Goal: Transaction & Acquisition: Purchase product/service

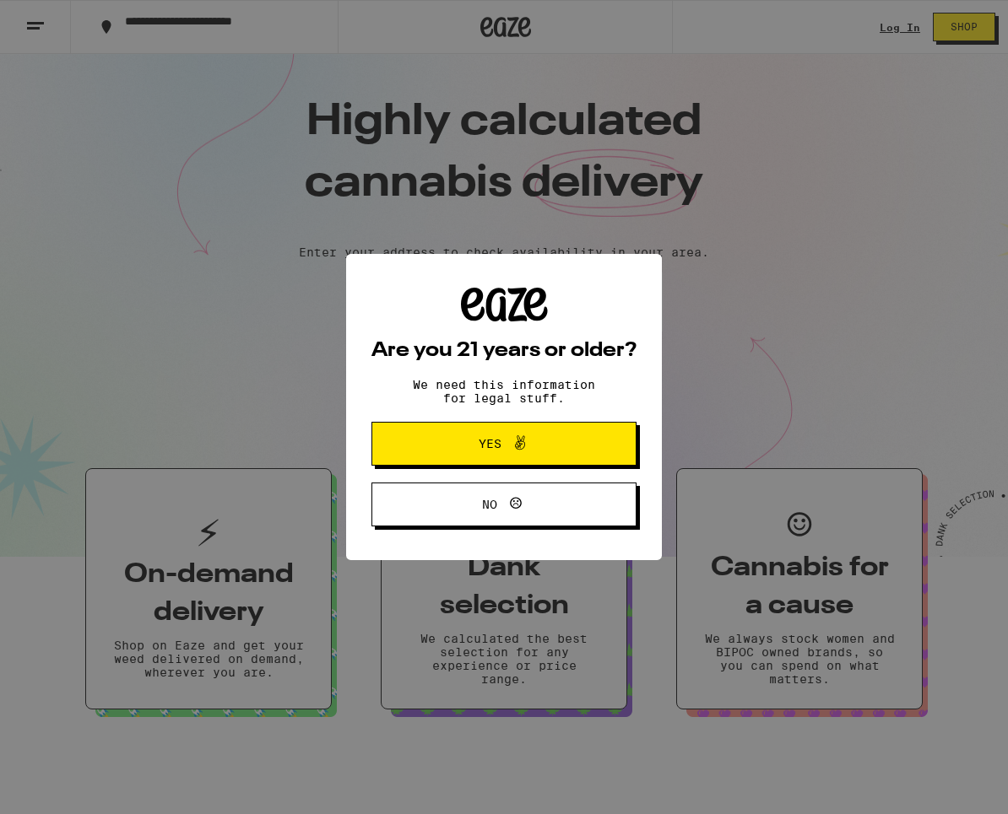
click at [555, 446] on span "Yes" at bounding box center [504, 444] width 128 height 22
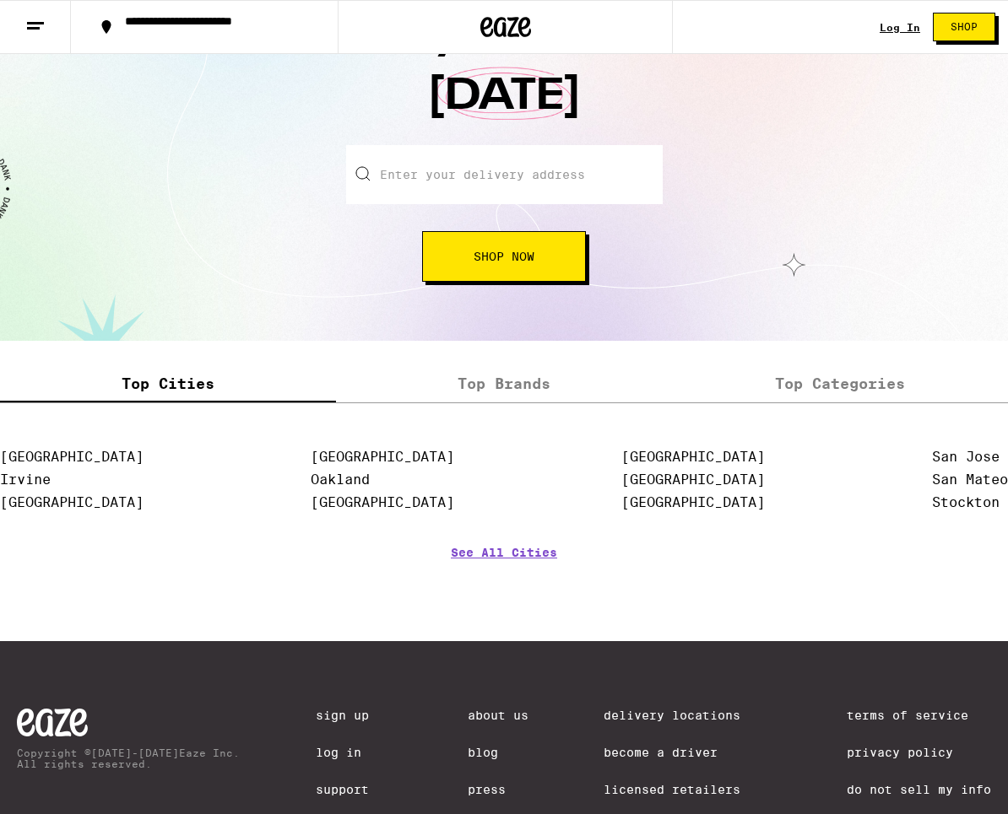
scroll to position [1980, 0]
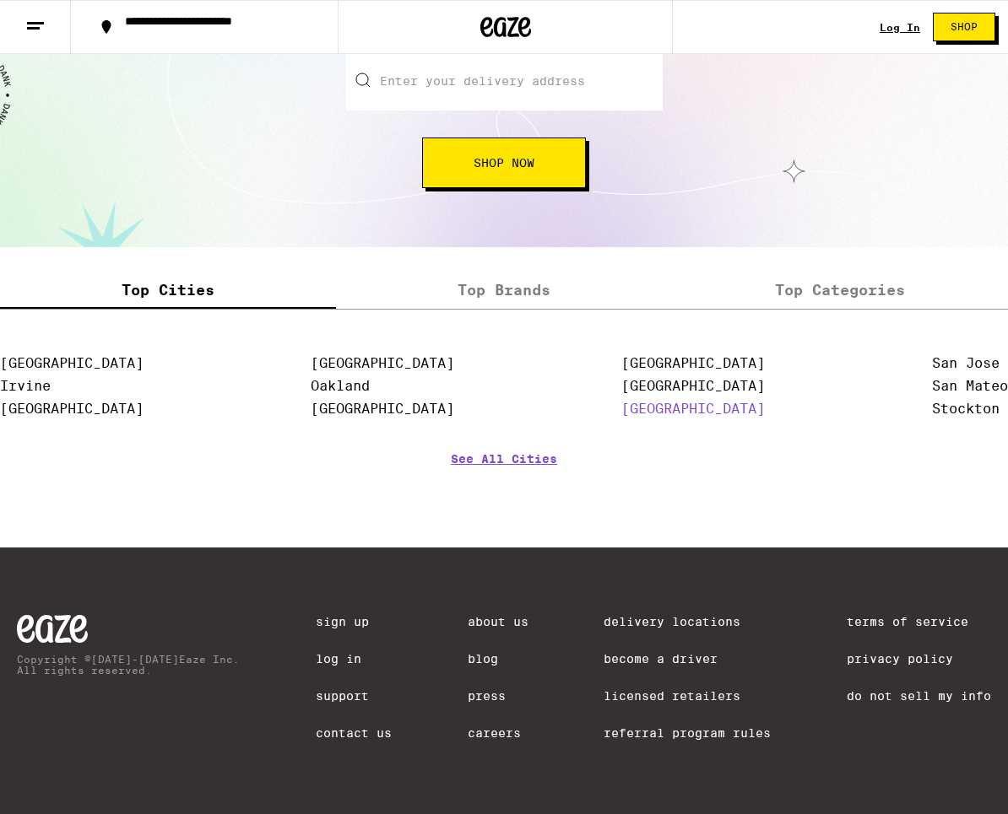
click at [669, 404] on link "[GEOGRAPHIC_DATA]" at bounding box center [692, 409] width 143 height 16
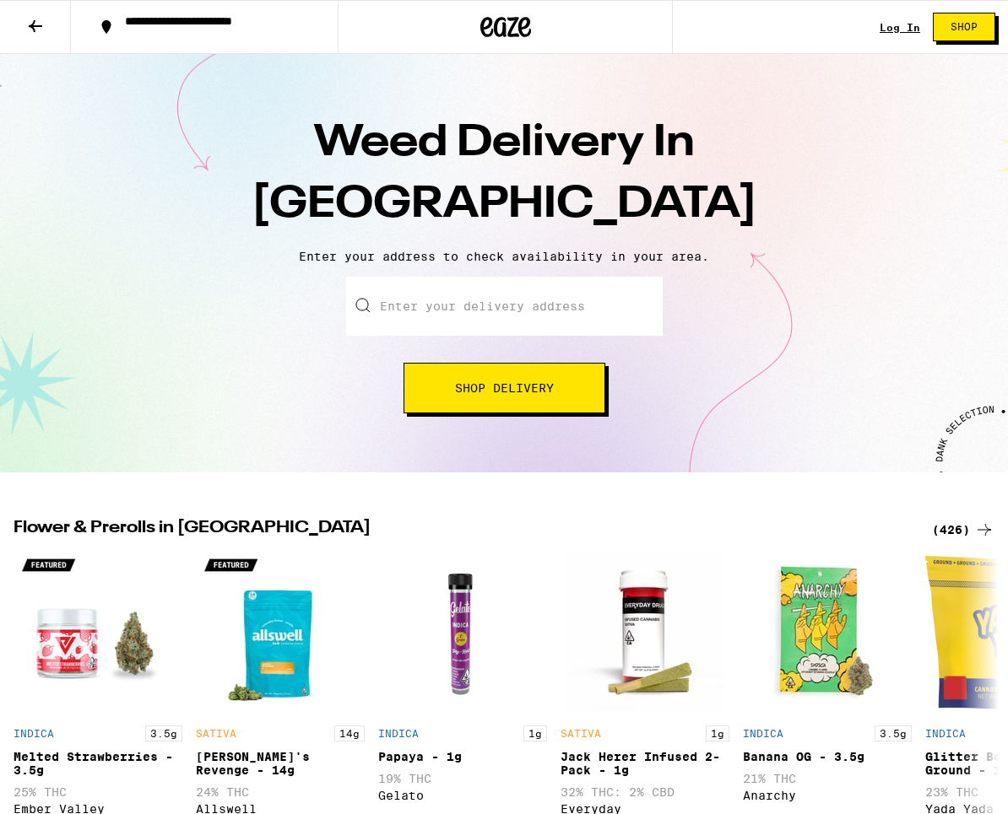
click at [38, 31] on icon at bounding box center [35, 26] width 20 height 20
